Goal: Navigation & Orientation: Find specific page/section

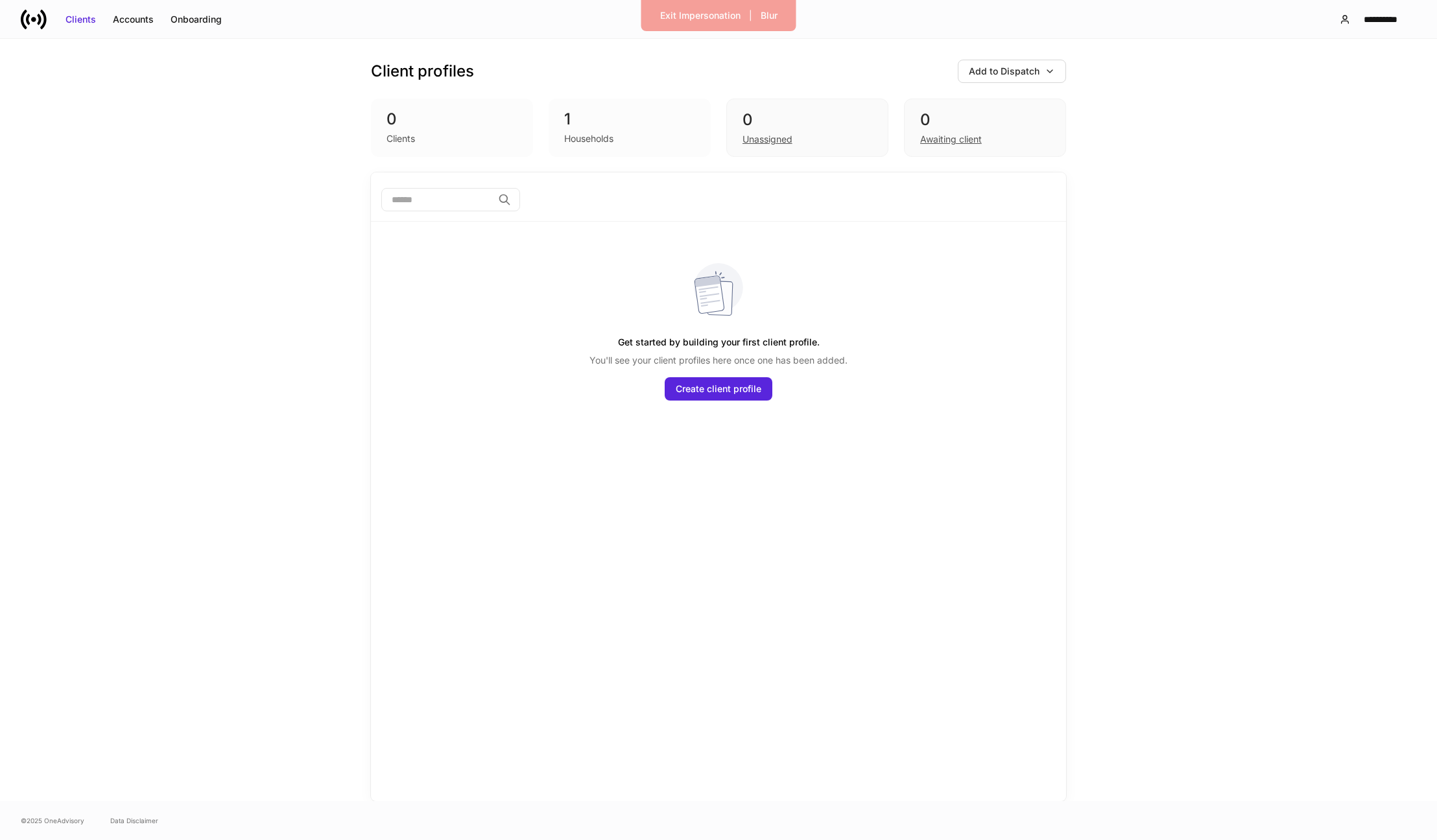
click at [627, 139] on div "Households" at bounding box center [629, 137] width 131 height 15
click at [820, 130] on div "Unassigned" at bounding box center [807, 137] width 129 height 15
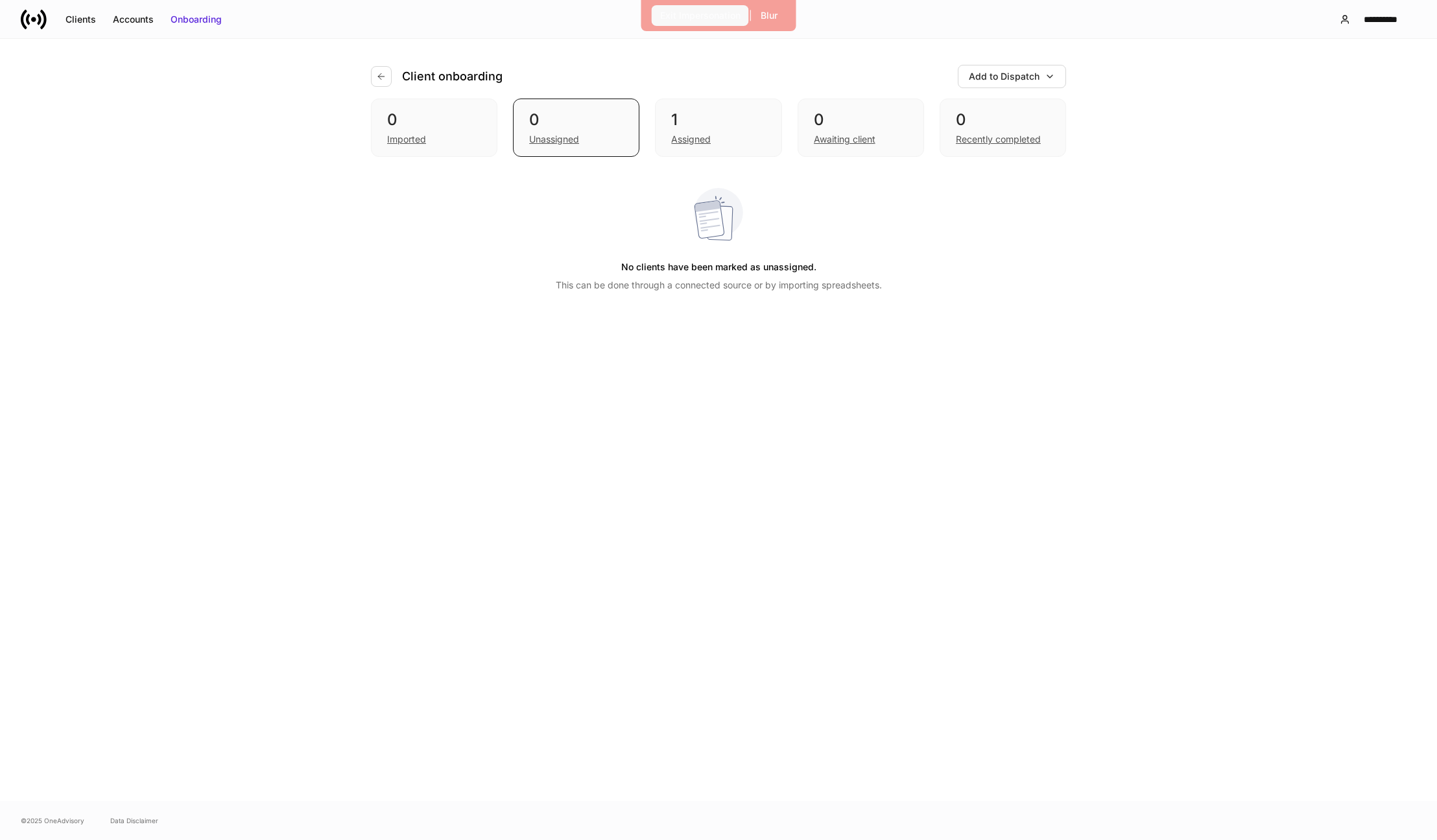
click at [702, 10] on div "Exit Impersonation" at bounding box center [700, 15] width 80 height 13
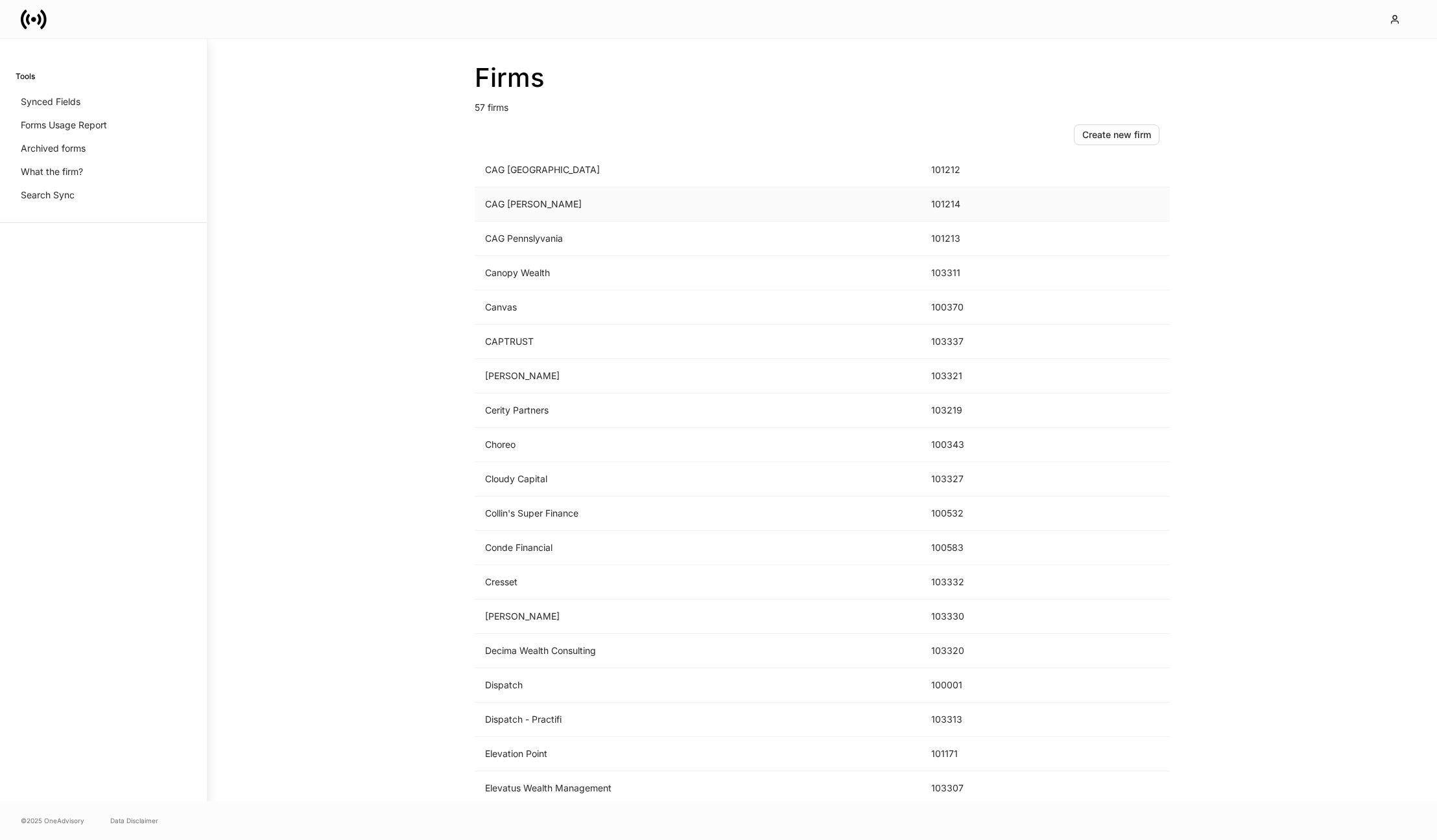
scroll to position [249, 0]
click at [543, 443] on td "Choreo" at bounding box center [697, 445] width 446 height 34
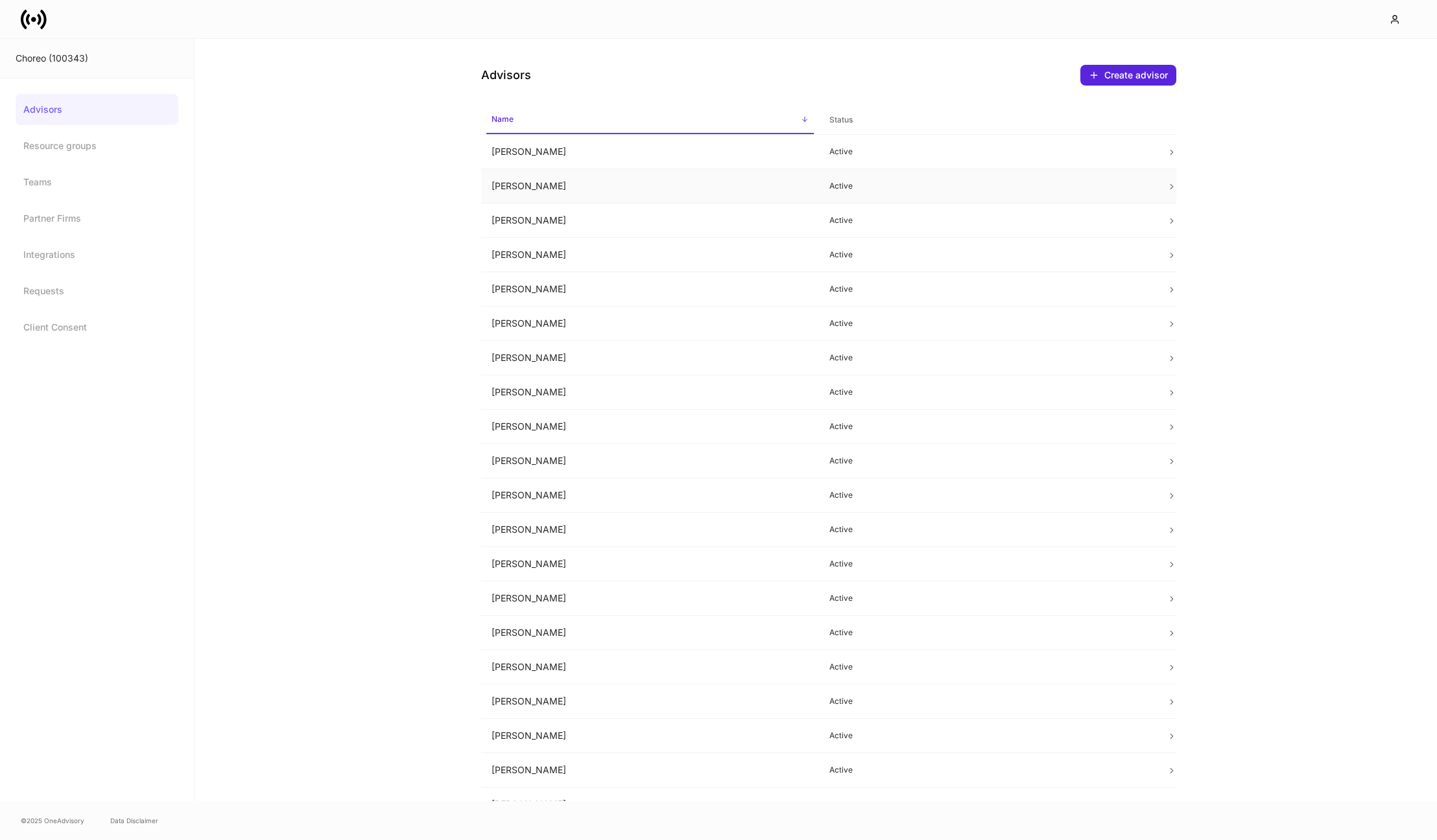
click at [577, 184] on td "Amanda Sisk" at bounding box center [650, 186] width 338 height 34
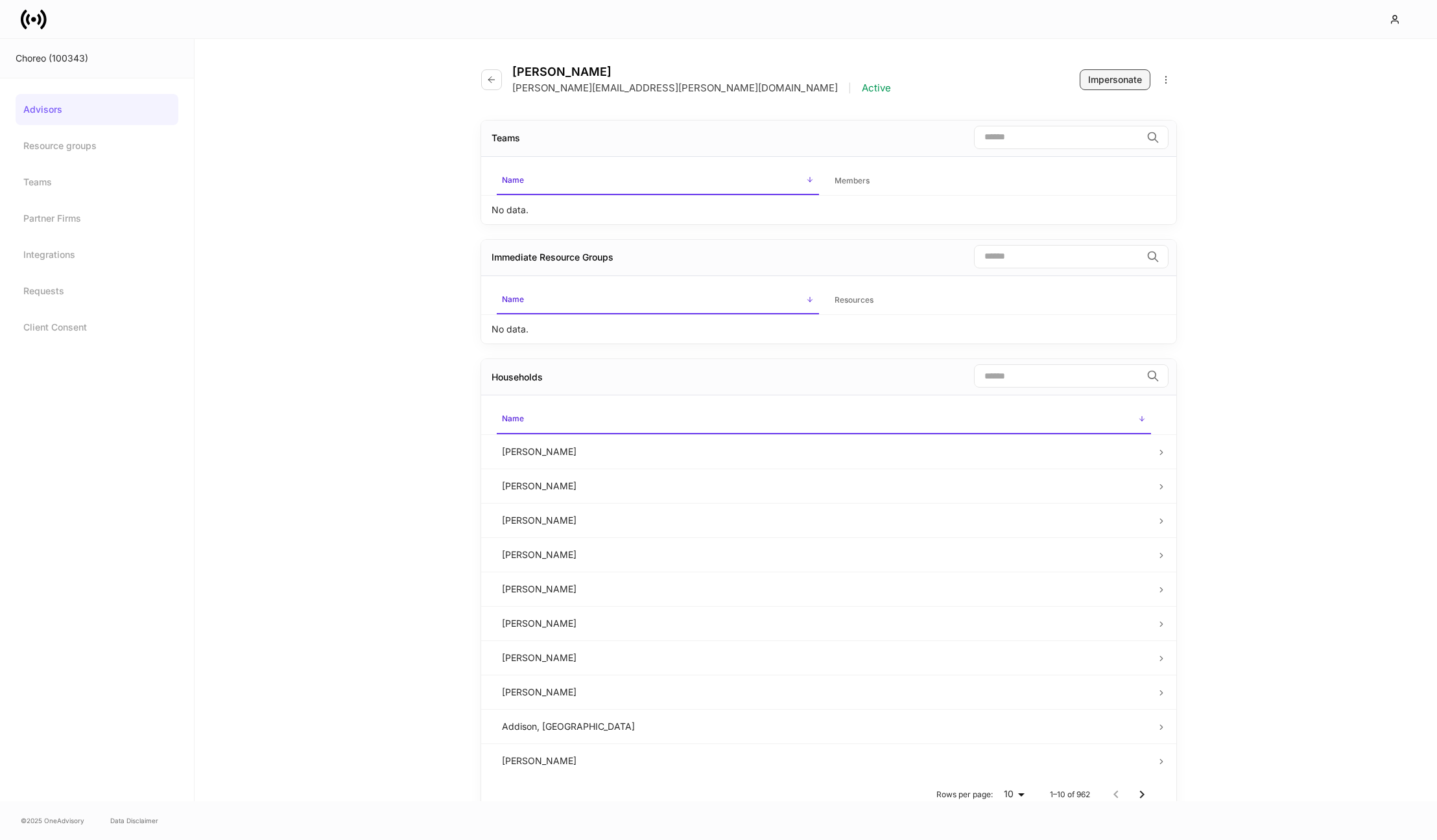
click at [1118, 79] on div "Impersonate" at bounding box center [1115, 80] width 54 height 13
click at [498, 63] on div "Amanda Sisk Amanda.Sisk@choreoadvisors.com | Active Impersonate" at bounding box center [828, 71] width 695 height 66
click at [493, 77] on icon "button" at bounding box center [491, 79] width 10 height 10
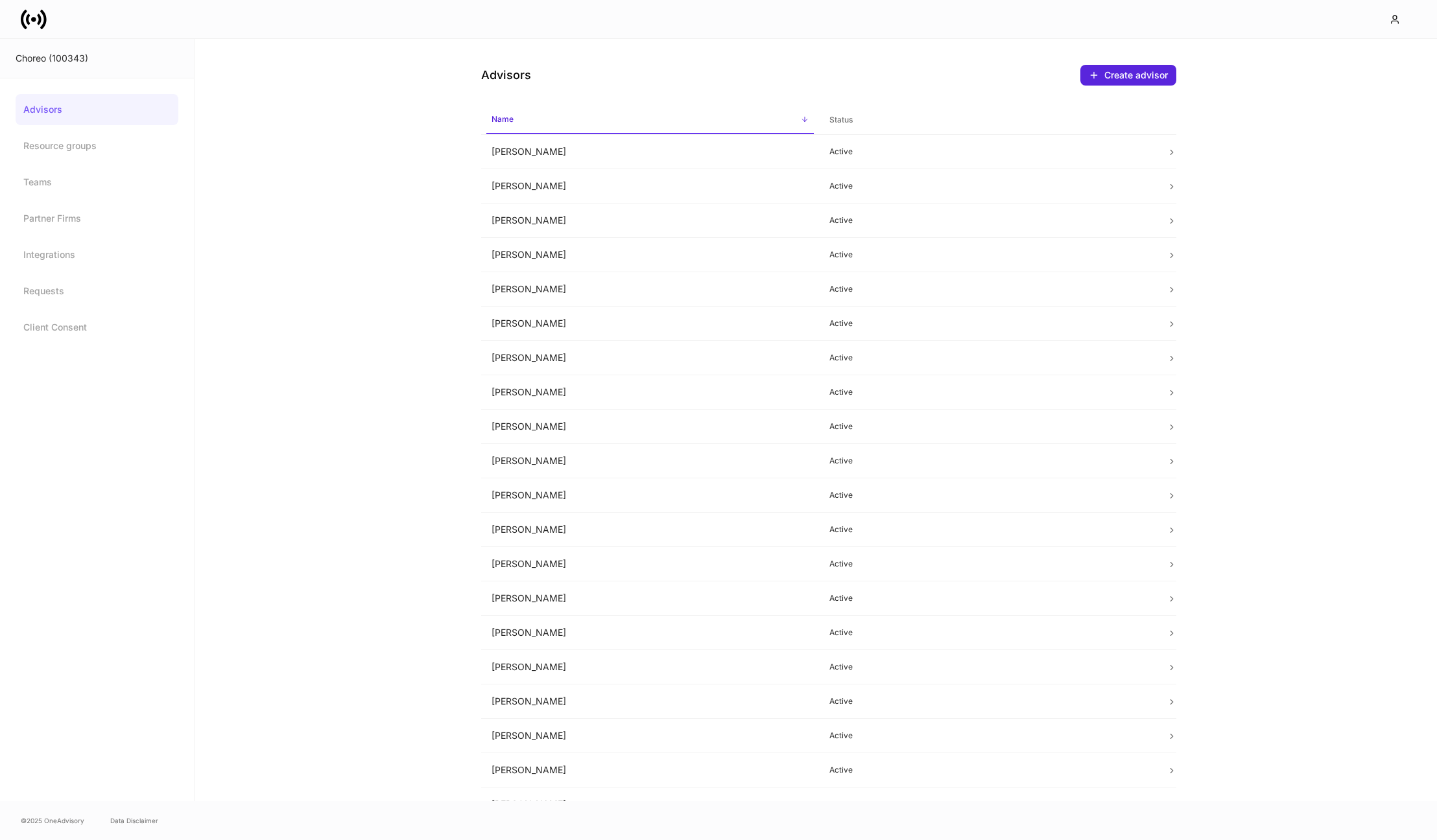
scroll to position [186, 0]
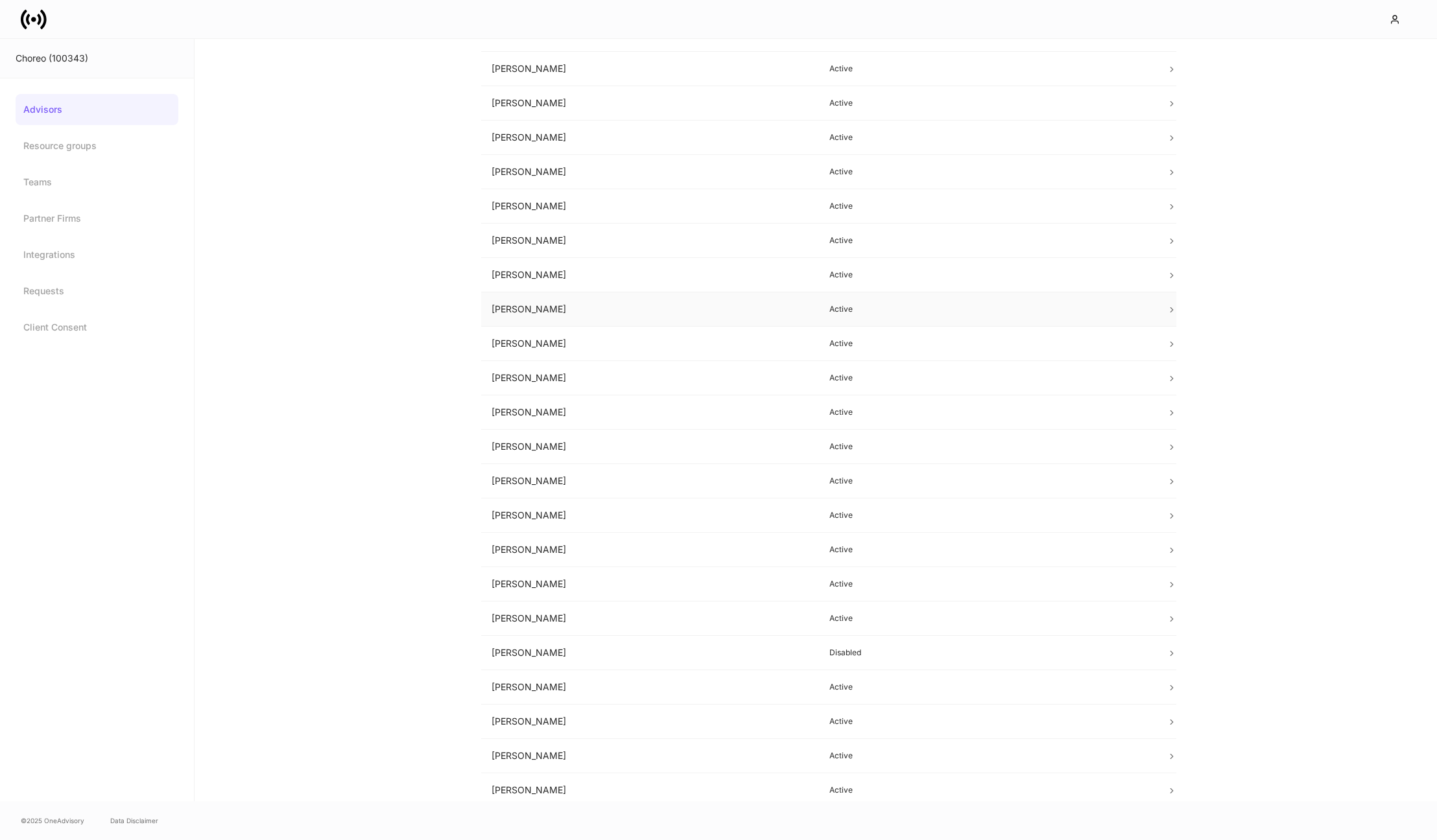
click at [623, 299] on td "Hannah Kramper" at bounding box center [650, 309] width 338 height 34
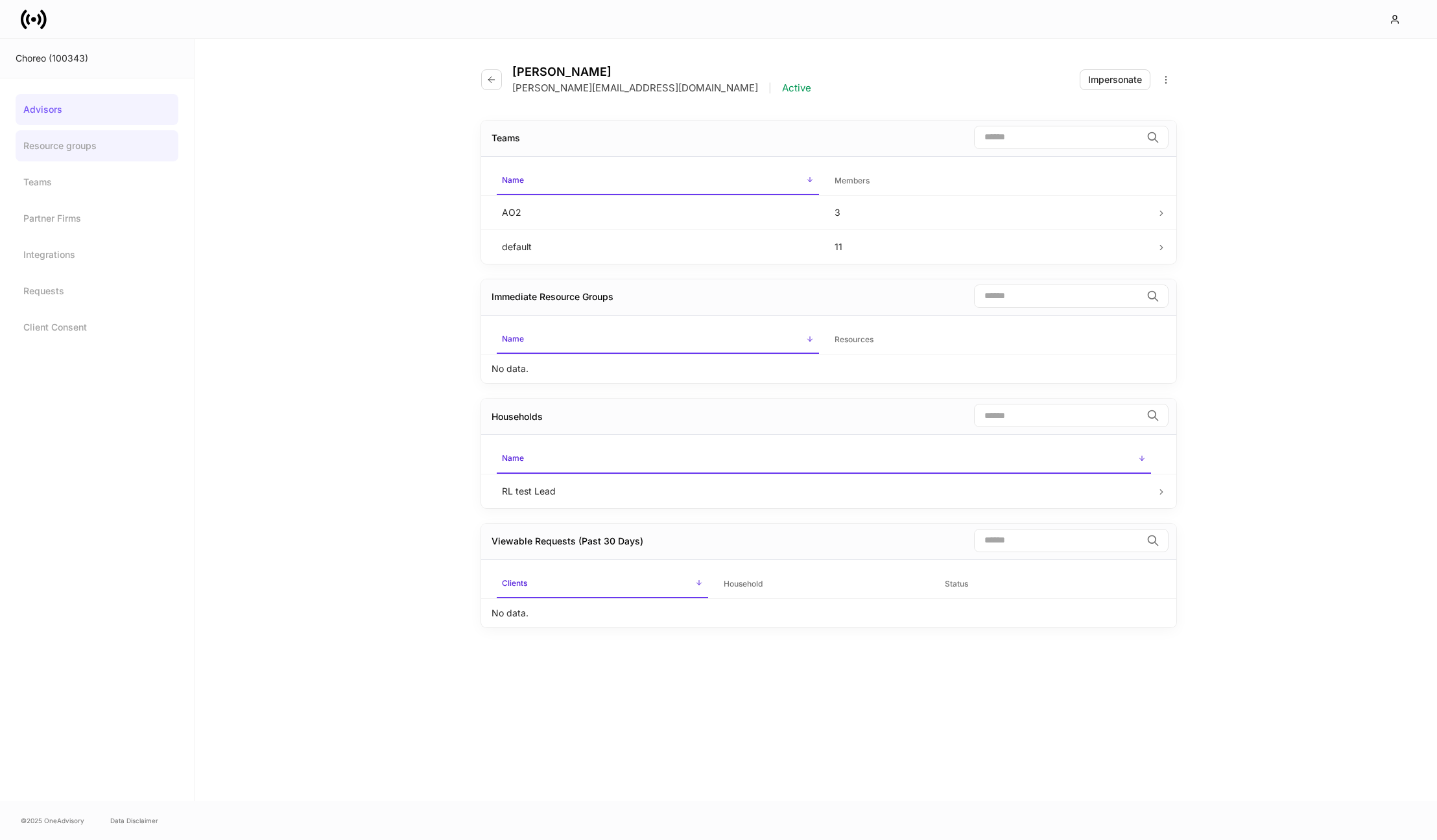
click at [99, 151] on link "Resource groups" at bounding box center [97, 146] width 163 height 31
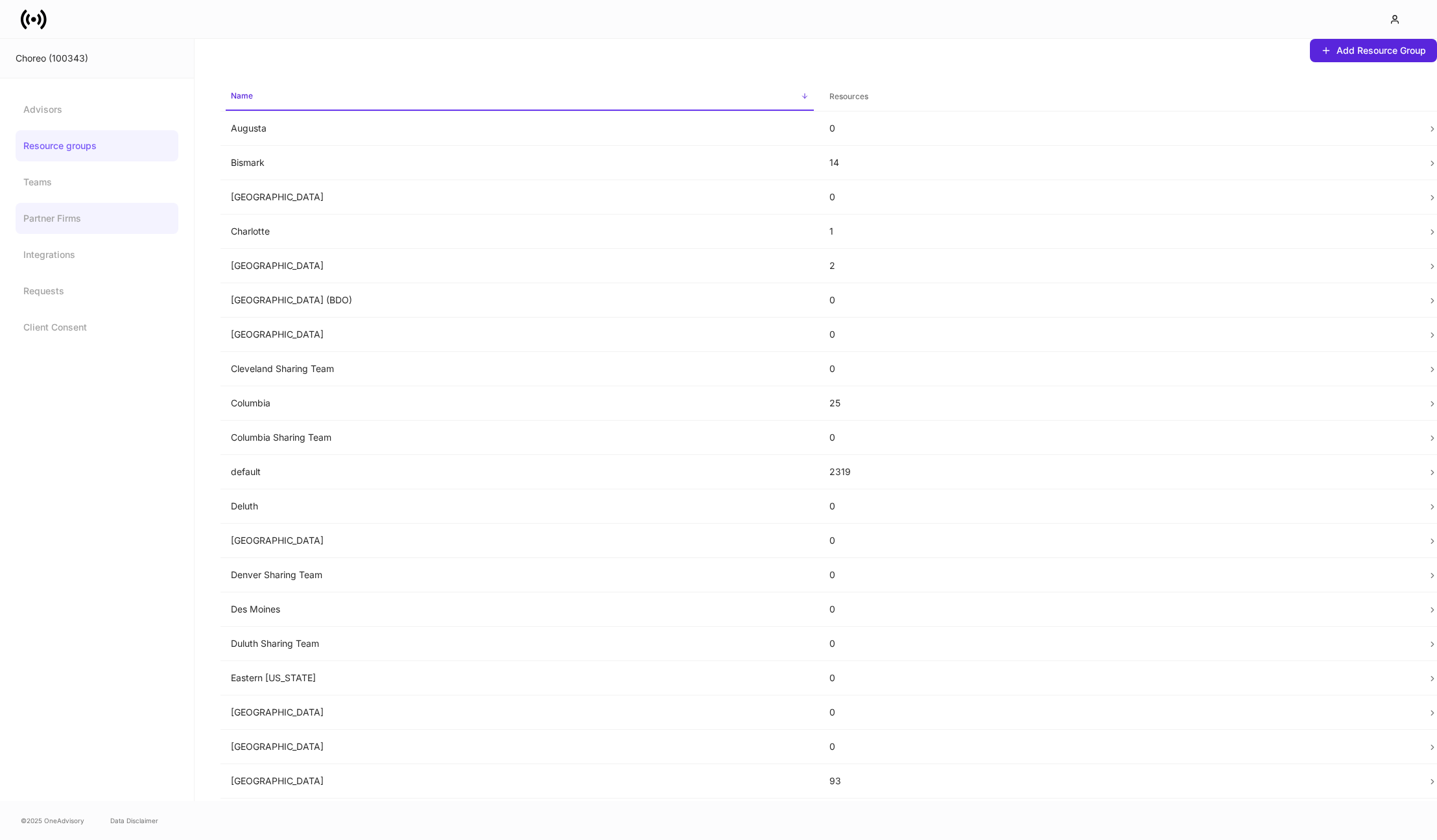
click at [77, 226] on link "Partner Firms" at bounding box center [97, 218] width 163 height 31
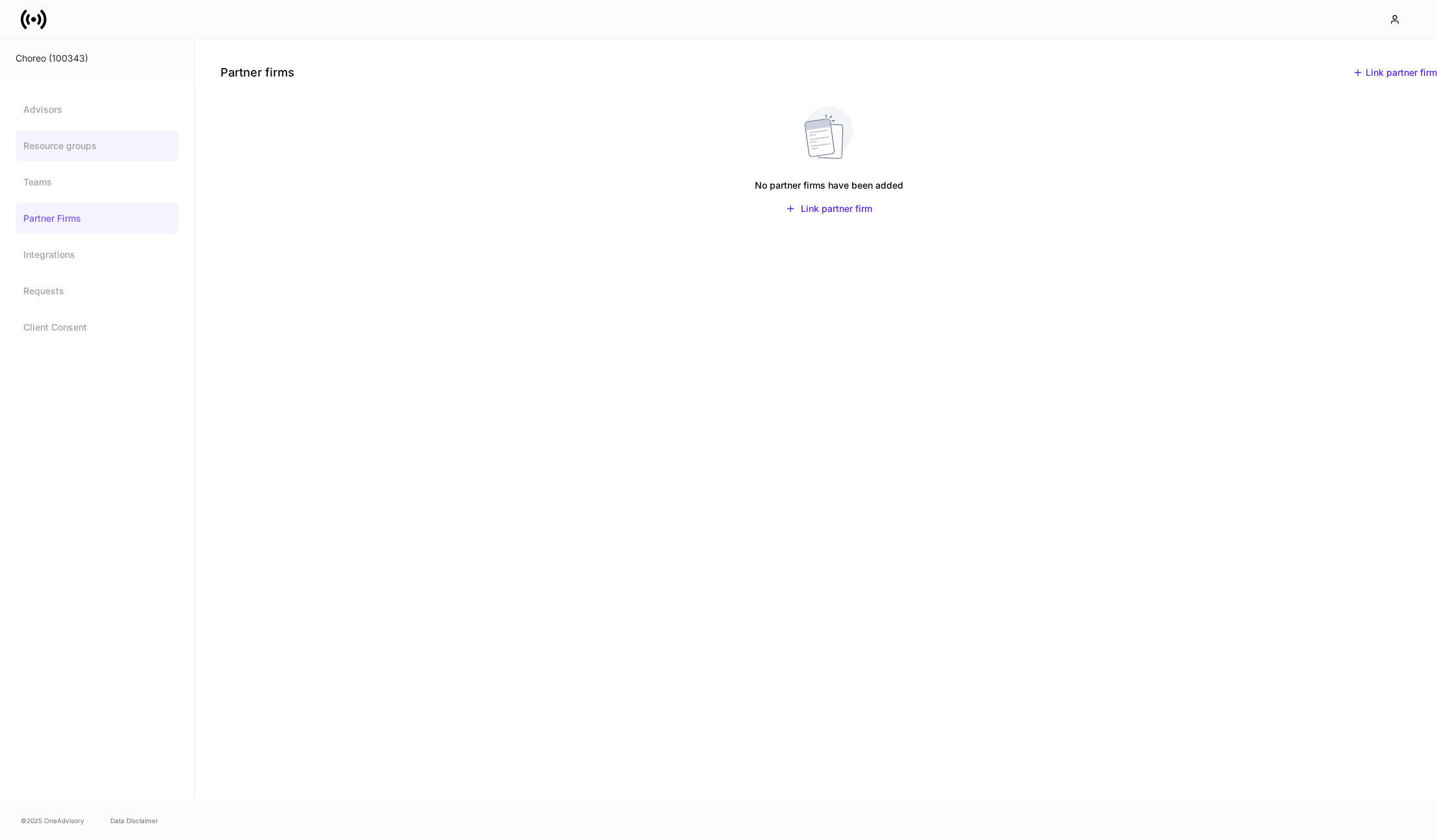
click at [72, 139] on link "Resource groups" at bounding box center [97, 146] width 163 height 31
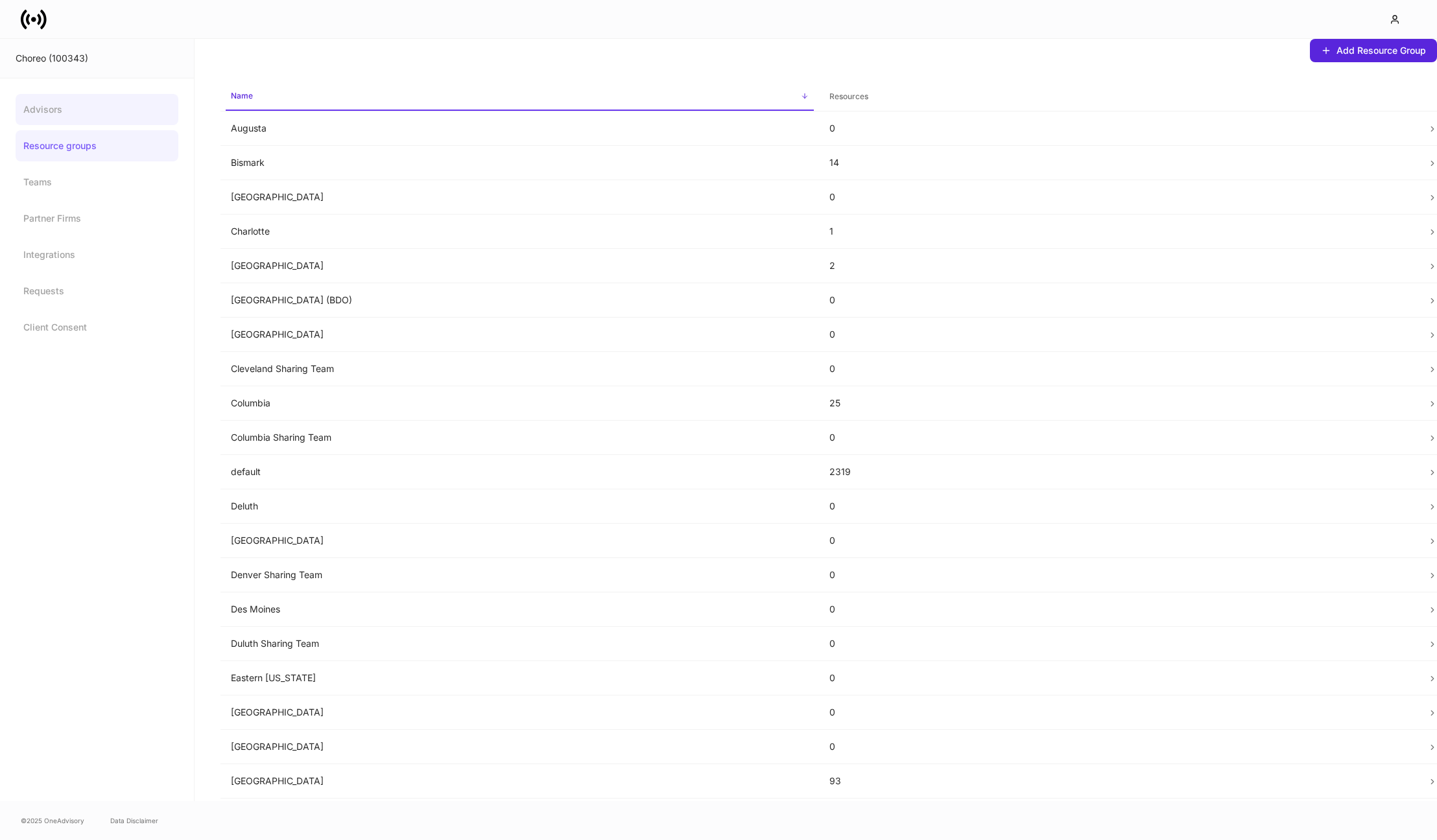
click at [71, 118] on link "Advisors" at bounding box center [97, 109] width 163 height 31
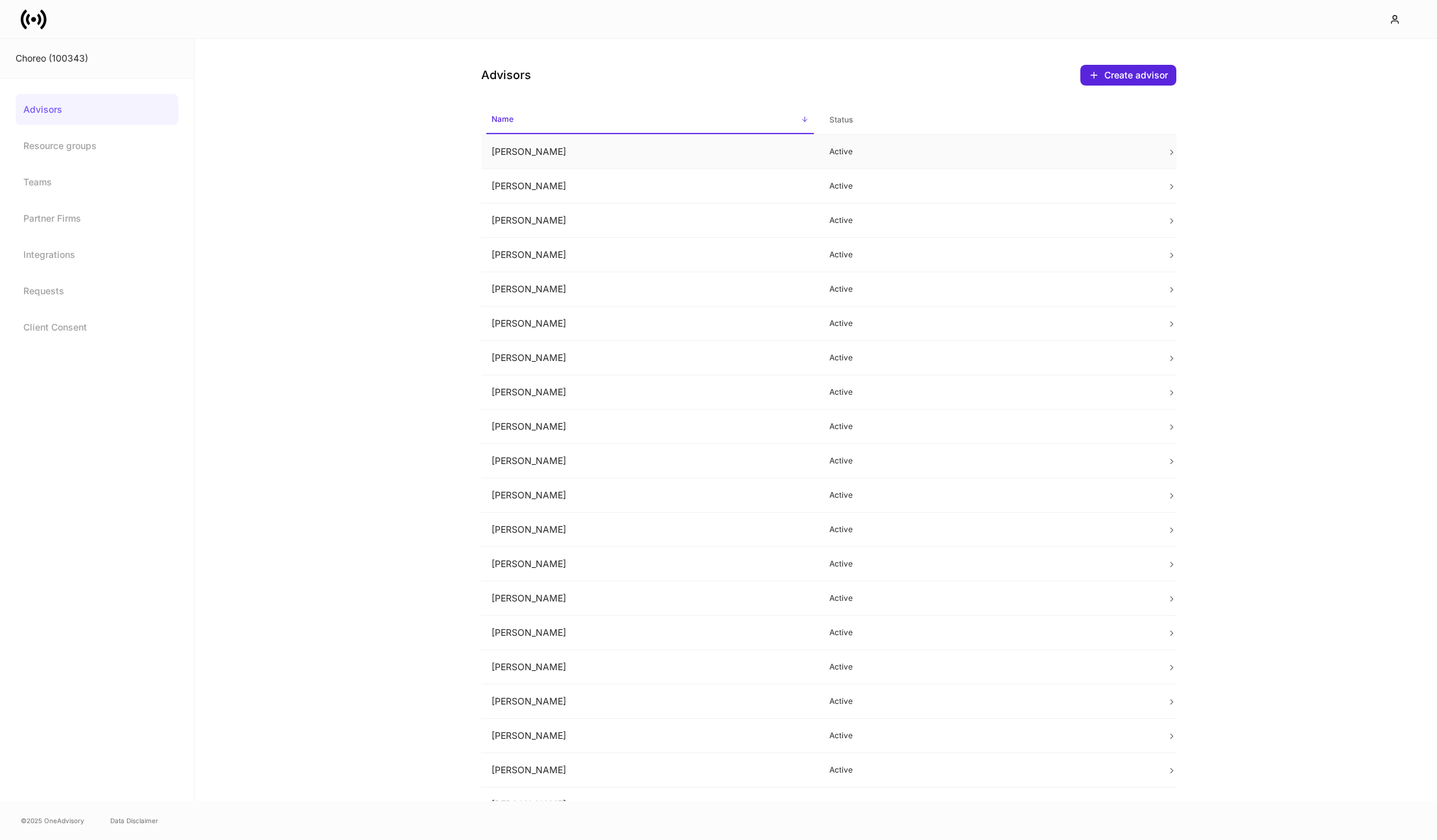
click at [615, 159] on td "Allison Hamann" at bounding box center [650, 152] width 338 height 34
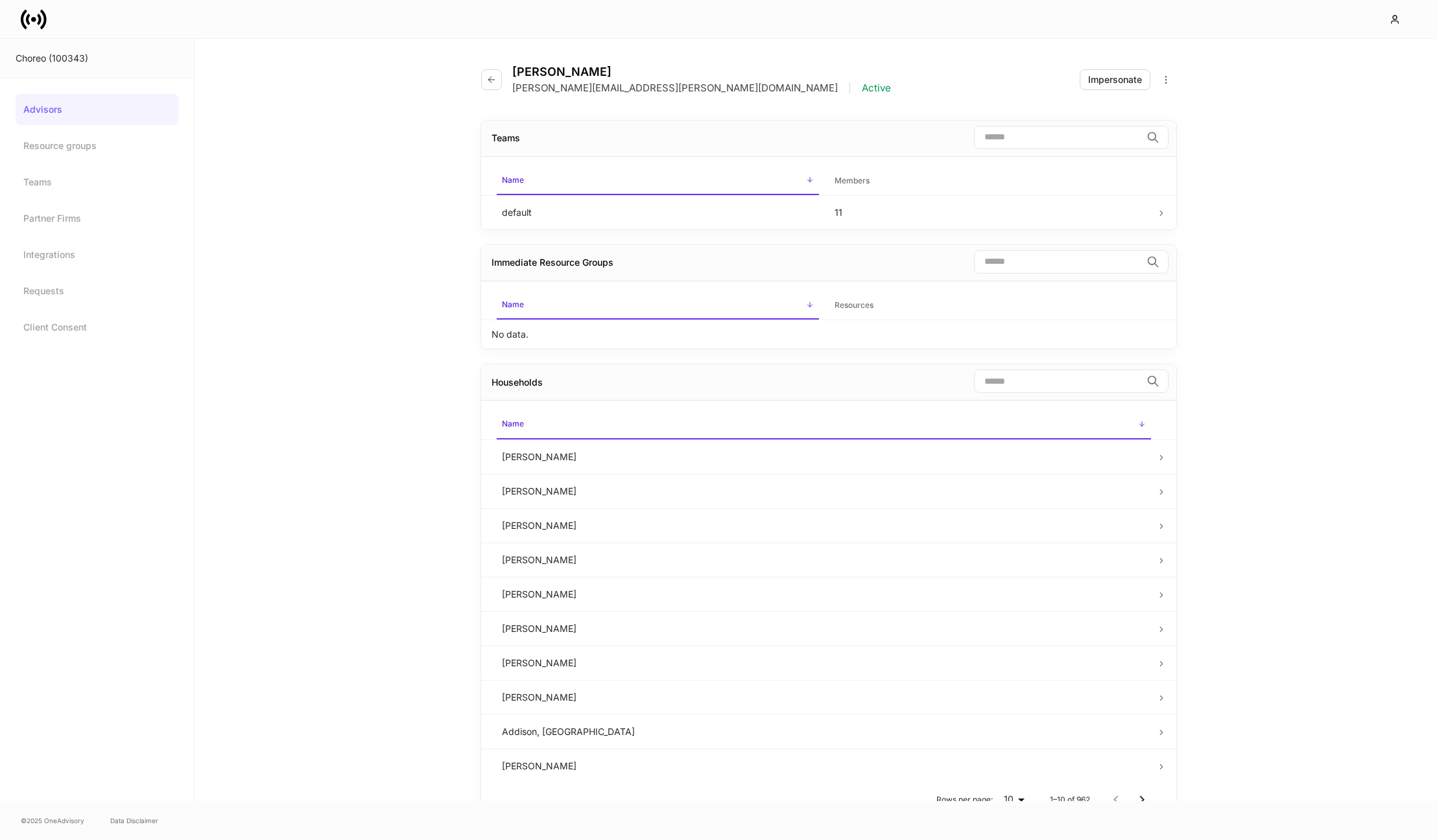
click at [689, 14] on div at bounding box center [718, 19] width 1437 height 38
click at [490, 90] on div "Allison Hamann allison.hamann@choreoadvisors.com | Active" at bounding box center [691, 80] width 421 height 30
